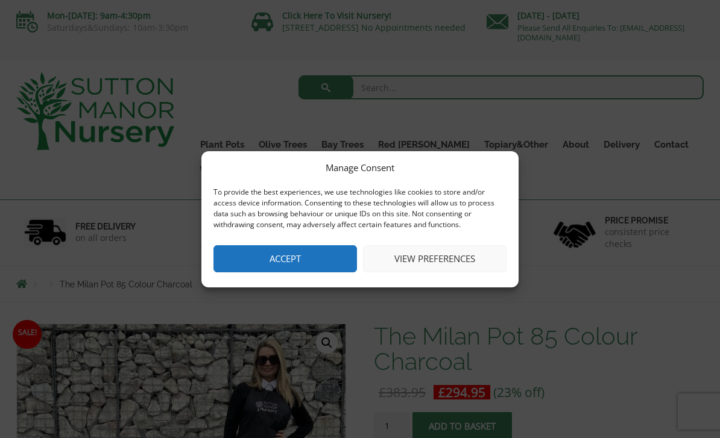
click at [309, 257] on button "Accept" at bounding box center [285, 258] width 144 height 27
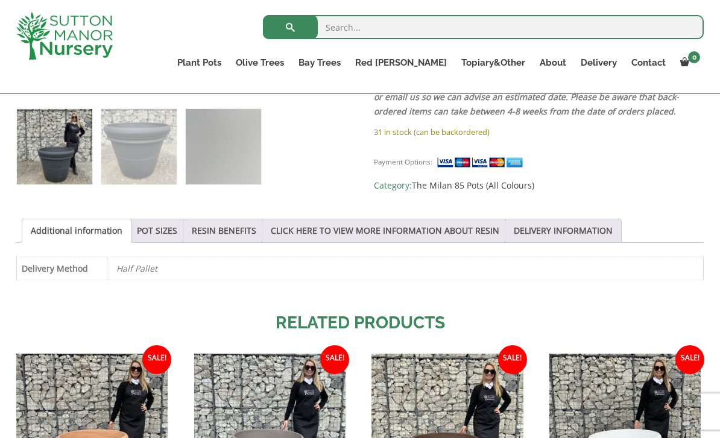
scroll to position [505, 0]
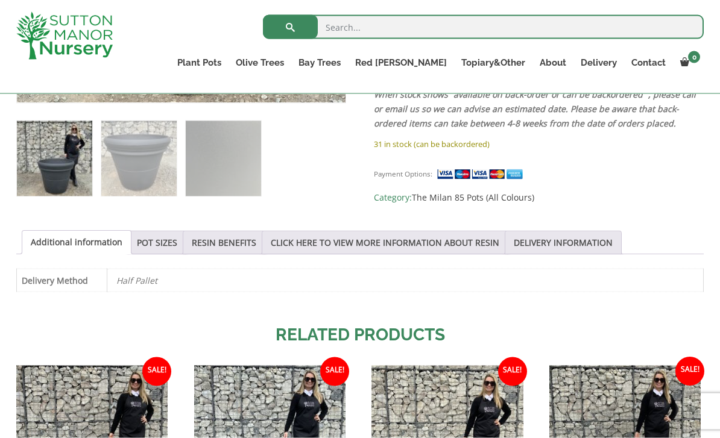
click at [163, 245] on link "POT SIZES" at bounding box center [157, 243] width 40 height 23
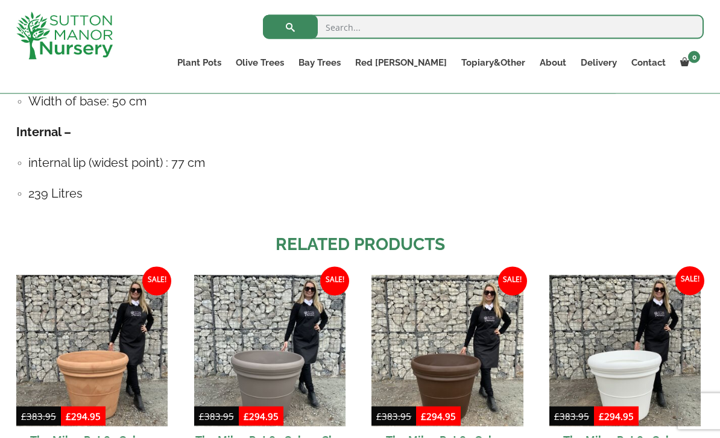
scroll to position [830, 0]
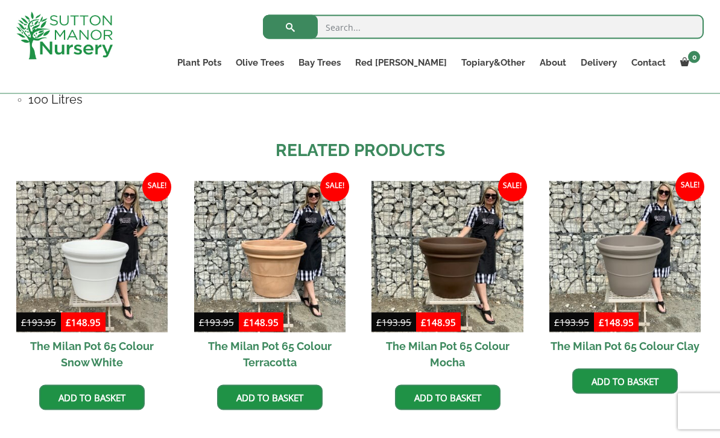
scroll to position [938, 0]
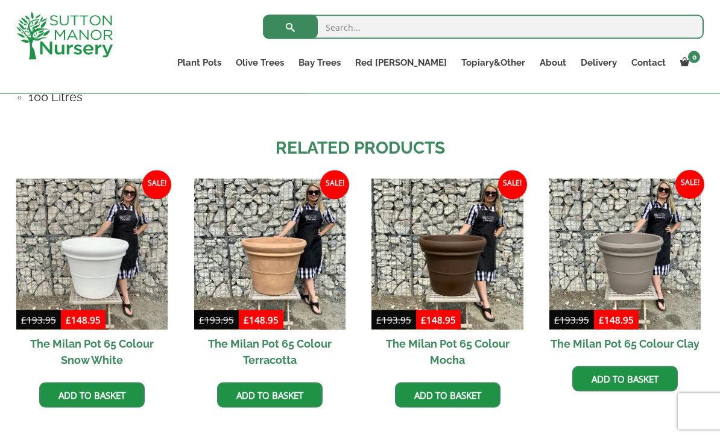
click at [301, 352] on h2 "The Milan Pot 65 Colour Terracotta" at bounding box center [269, 351] width 151 height 43
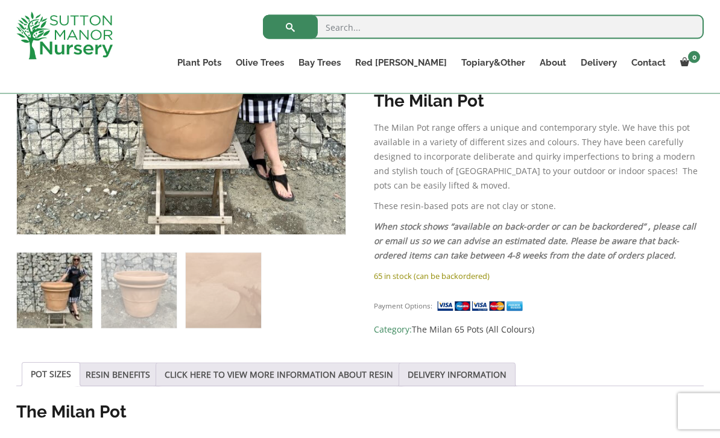
scroll to position [425, 0]
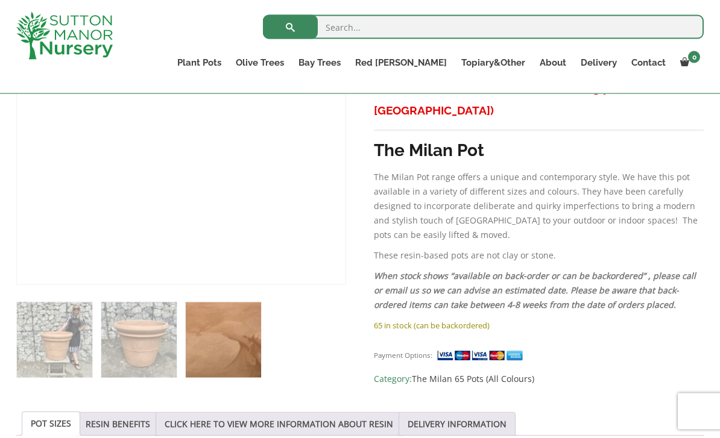
scroll to position [313, 0]
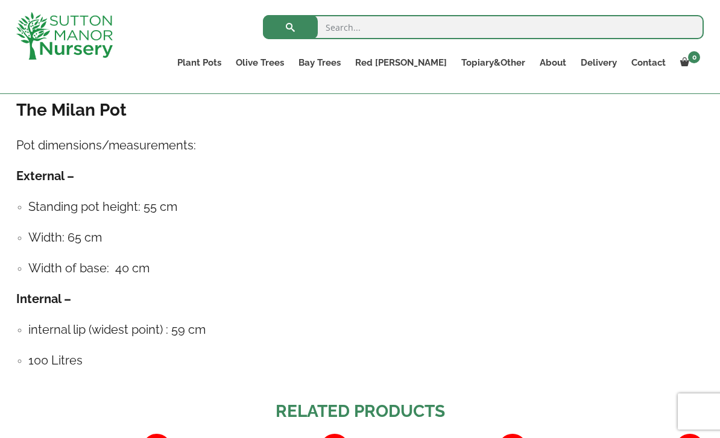
scroll to position [674, 0]
